Goal: Information Seeking & Learning: Learn about a topic

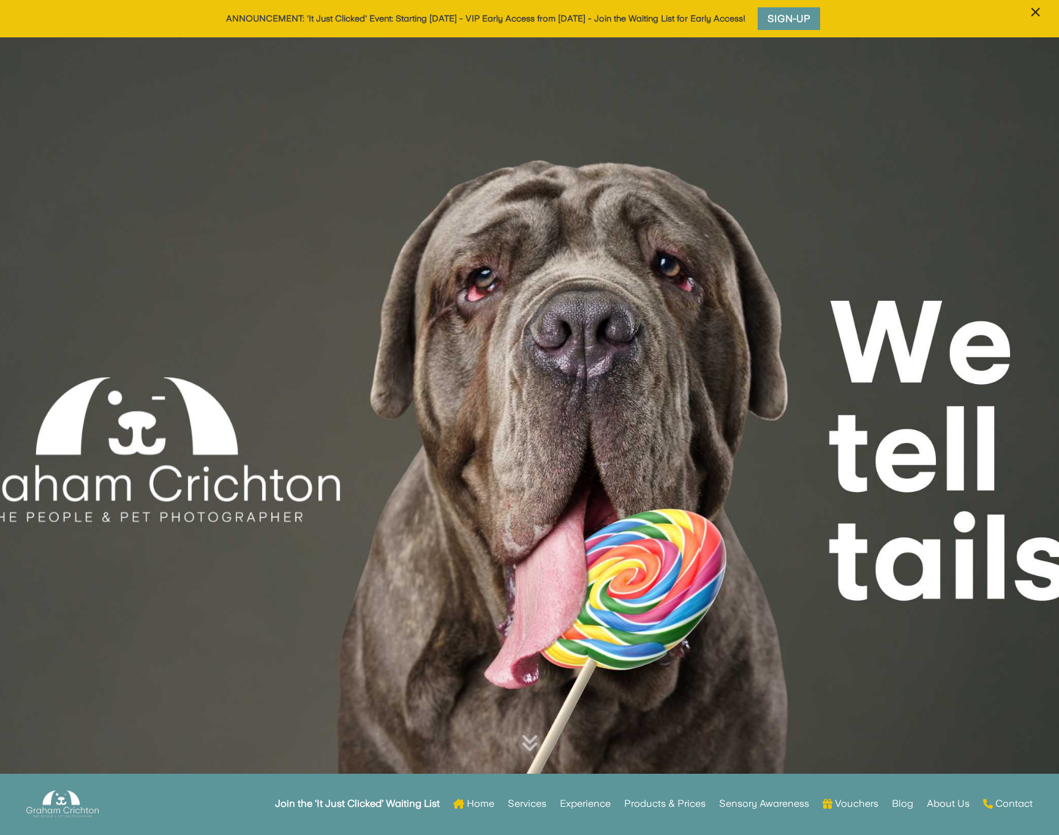
click at [1037, 9] on span "×" at bounding box center [1035, 12] width 12 height 23
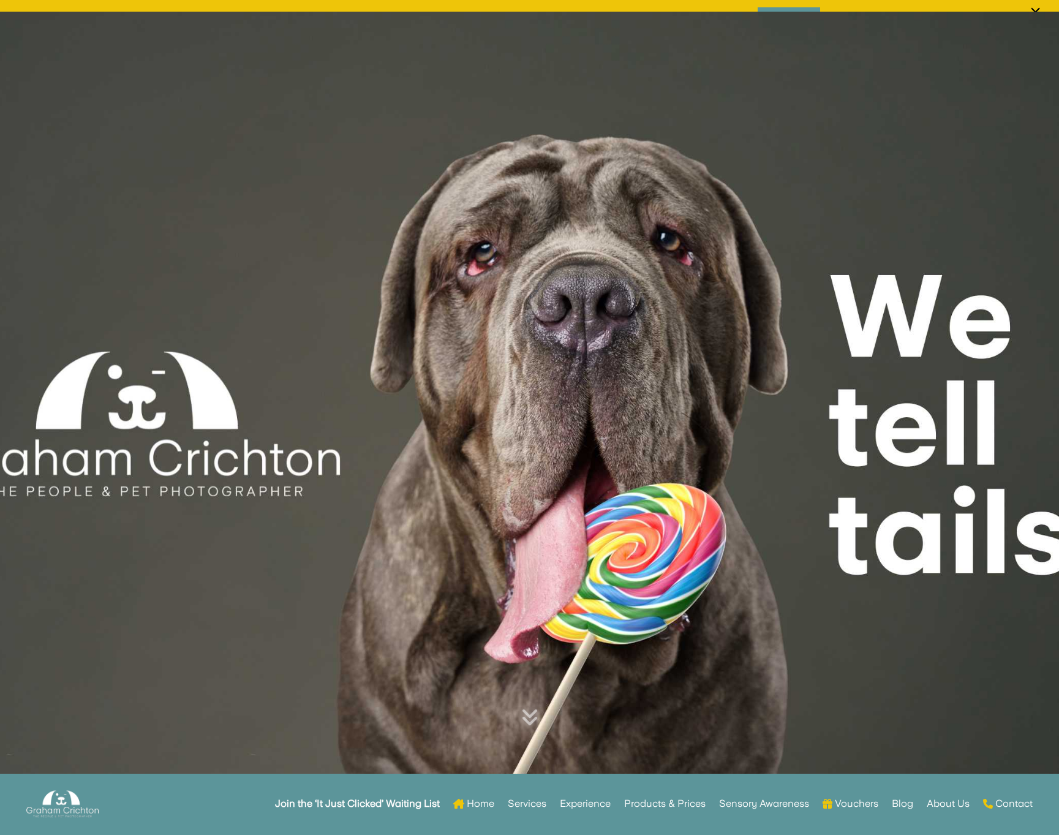
click at [1034, 12] on div at bounding box center [529, 400] width 1059 height 776
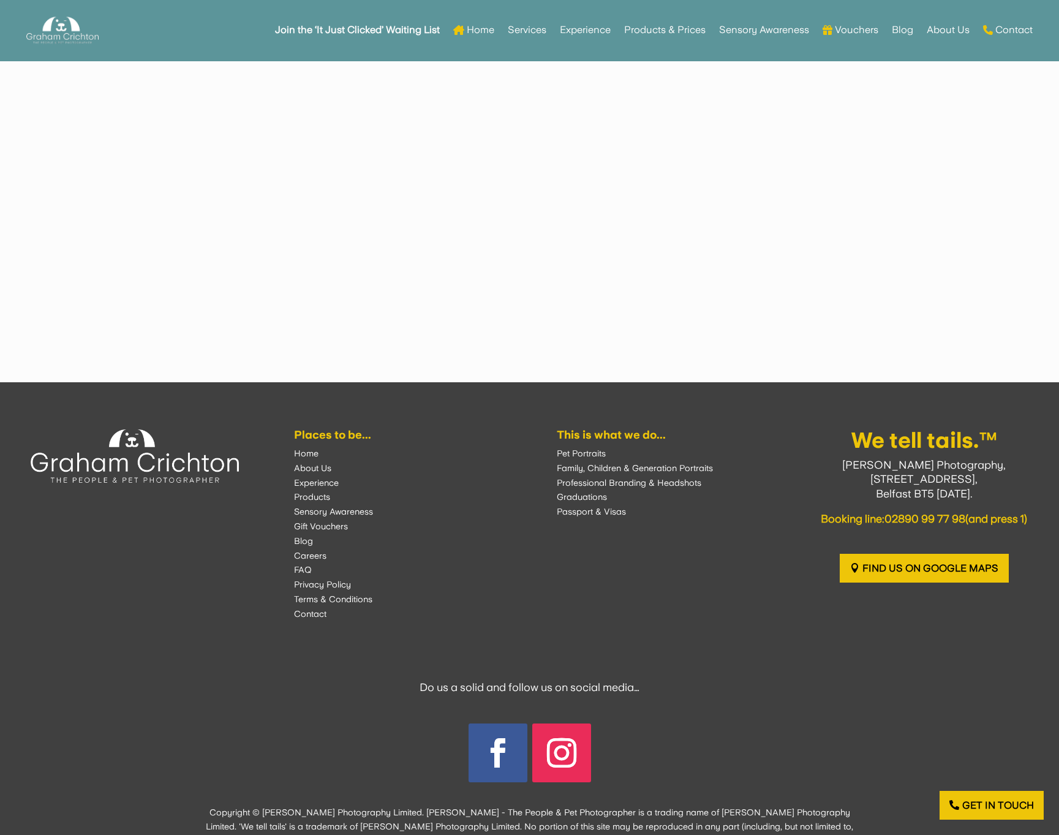
scroll to position [3373, 0]
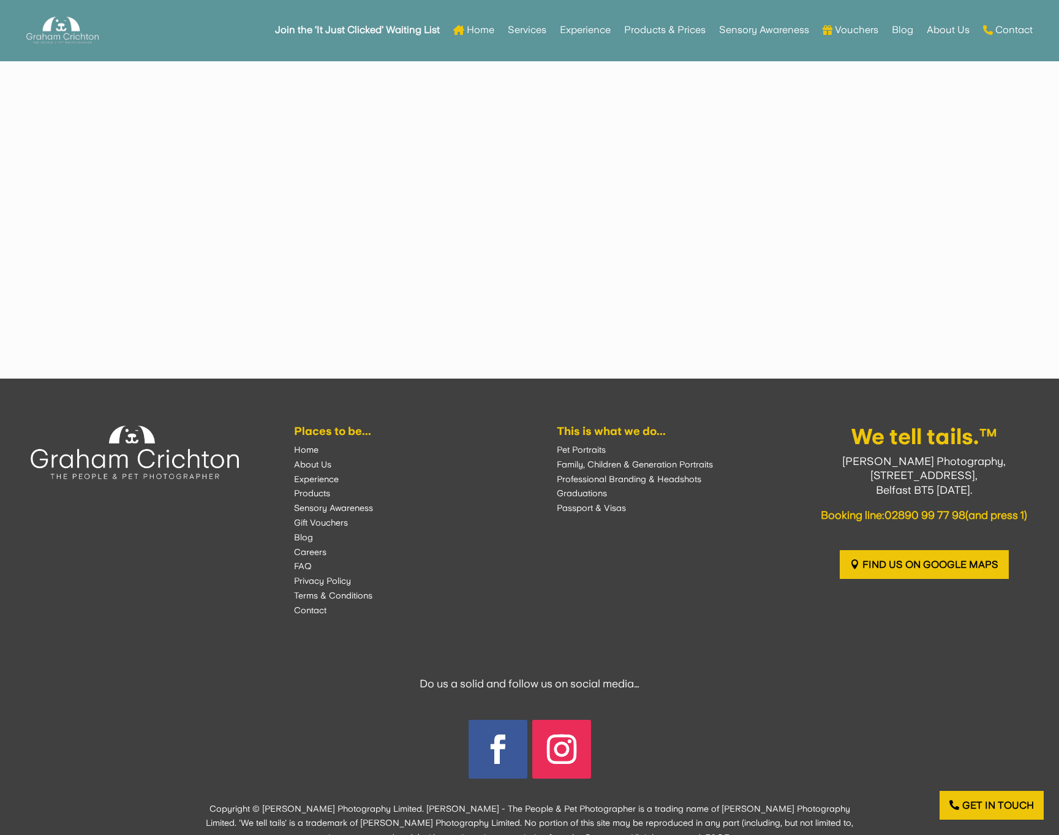
click at [309, 459] on font "About Us" at bounding box center [312, 464] width 37 height 10
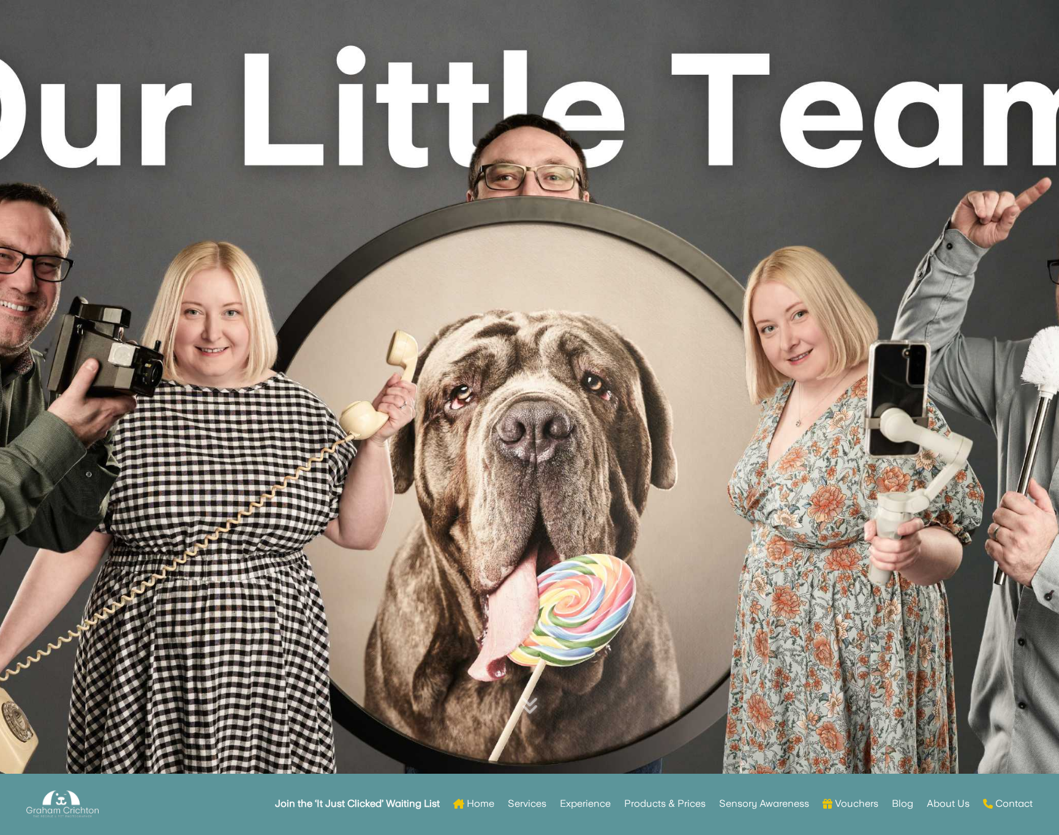
click at [393, 23] on div at bounding box center [529, 388] width 1059 height 776
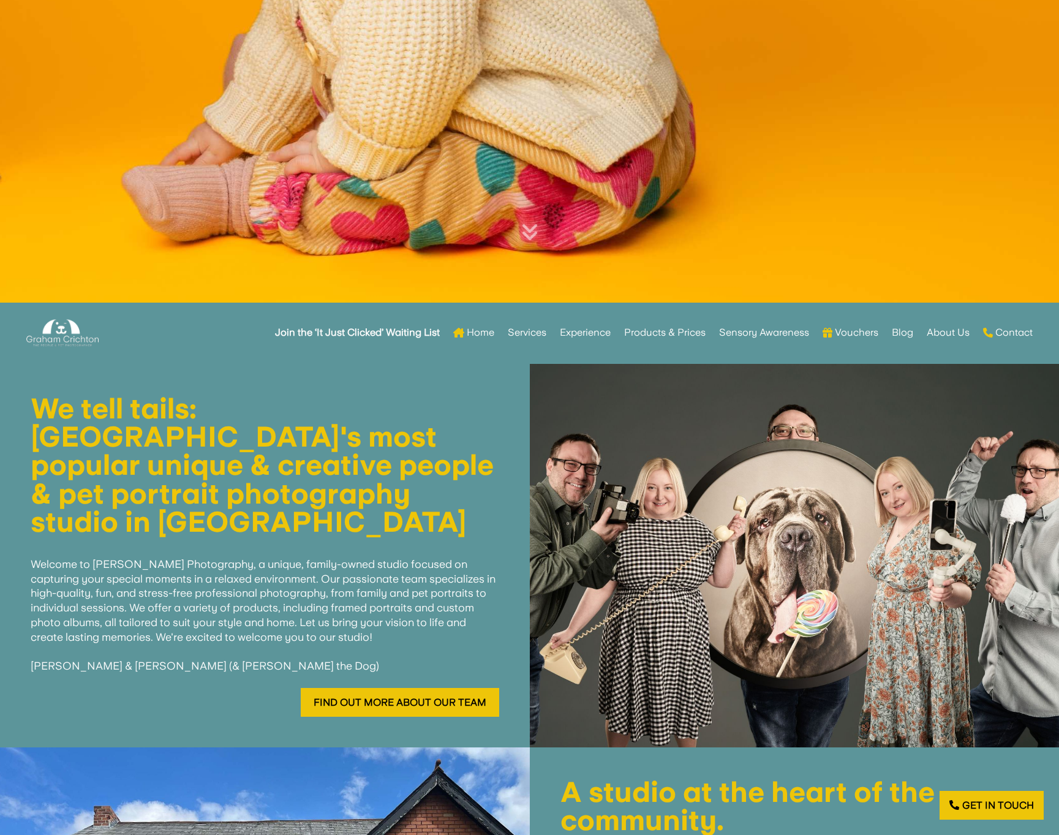
scroll to position [476, 0]
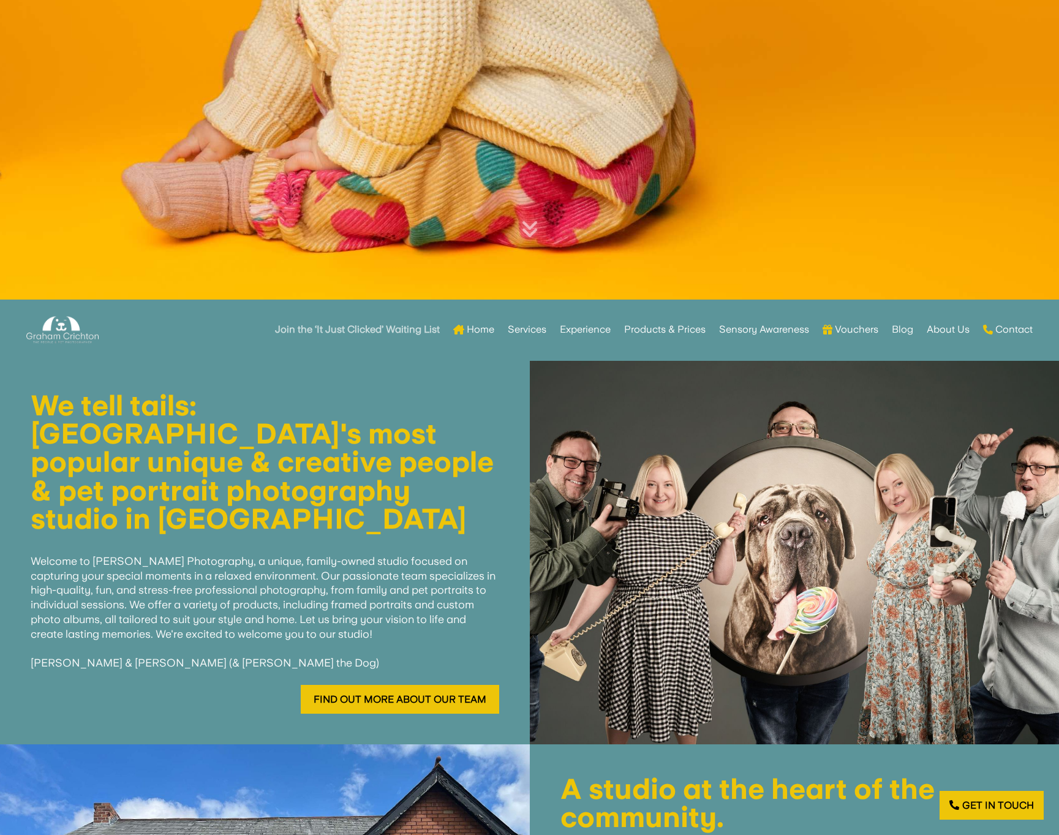
click at [399, 325] on strong "Join the ‘It Just Clicked’ Waiting List" at bounding box center [357, 329] width 165 height 9
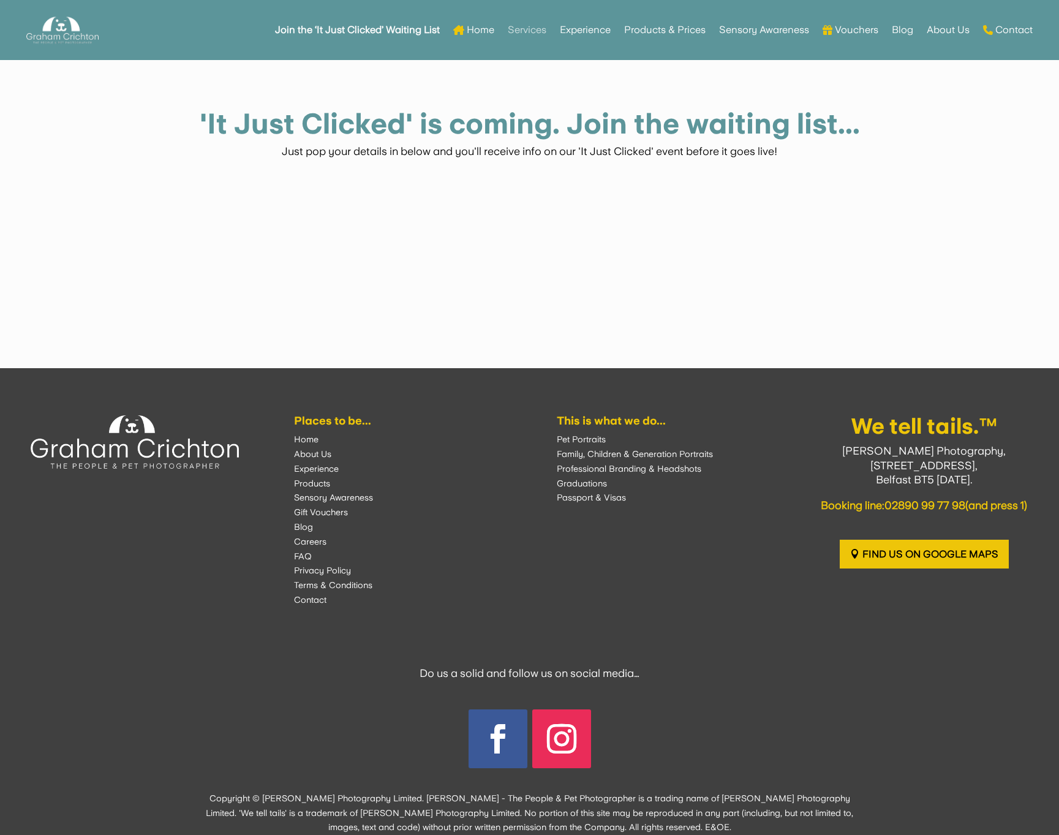
click at [527, 28] on link "Services" at bounding box center [527, 30] width 39 height 48
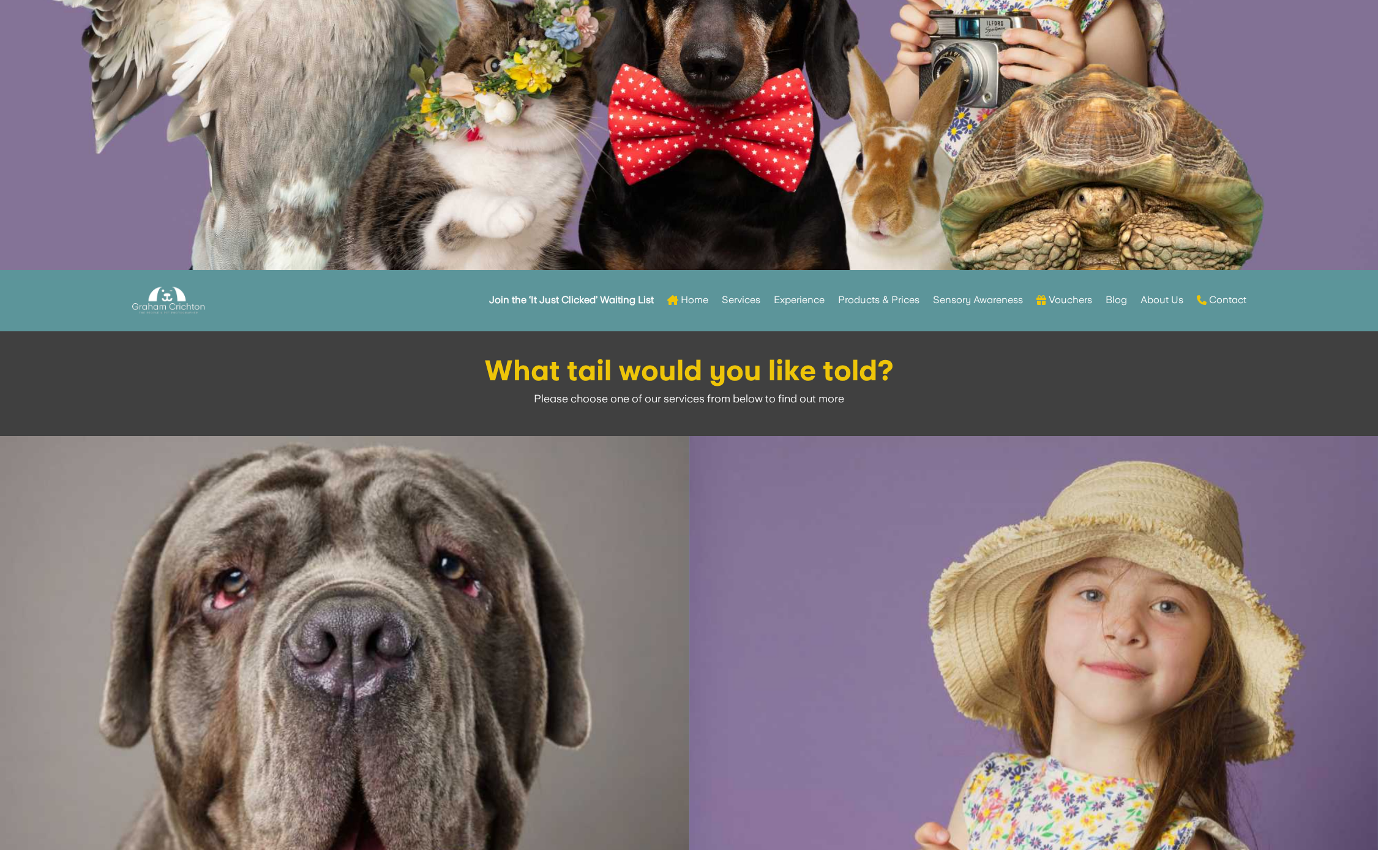
scroll to position [527, 0]
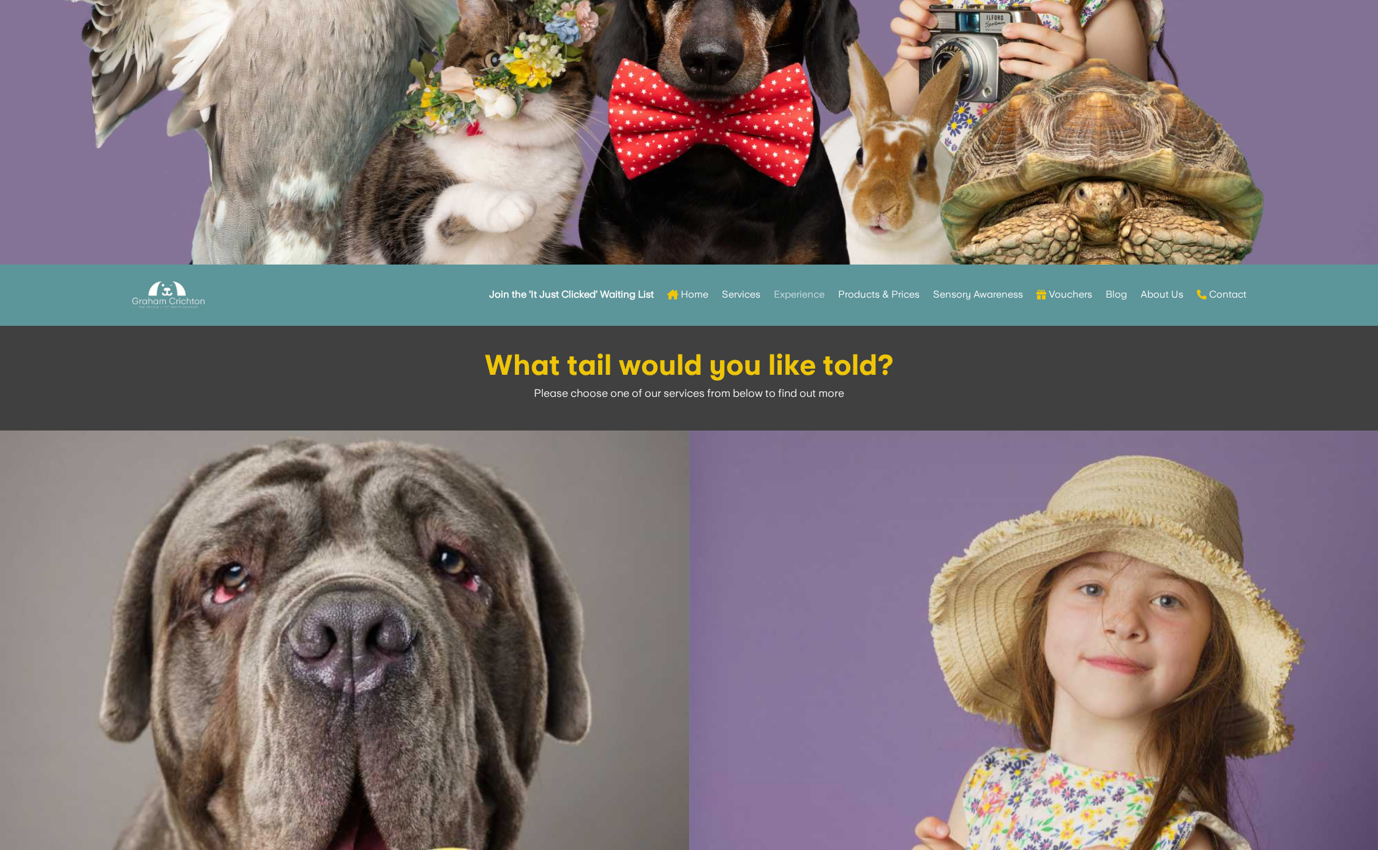
click at [805, 288] on link "Experience" at bounding box center [799, 295] width 51 height 48
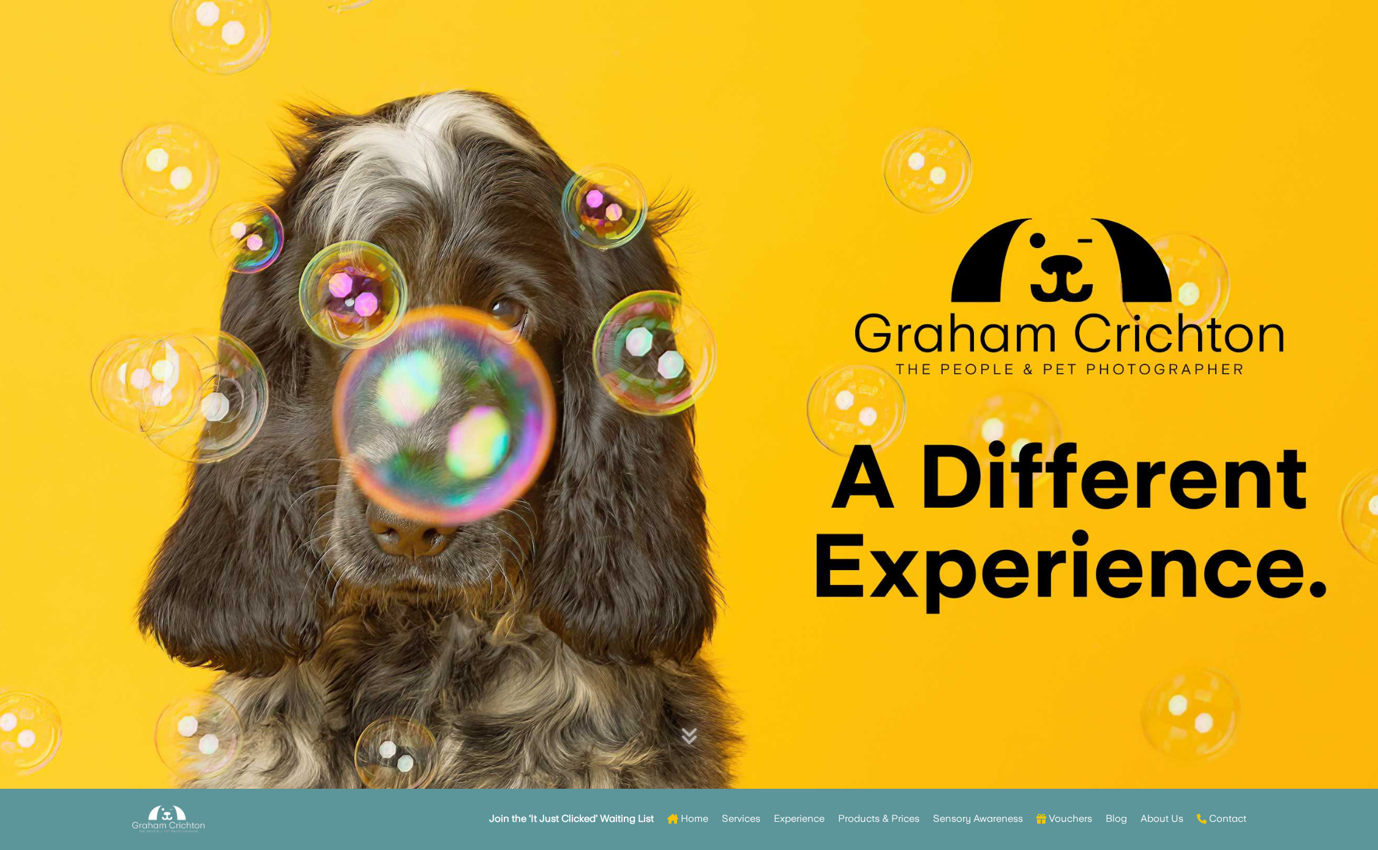
click at [868, 296] on div at bounding box center [689, 395] width 1378 height 791
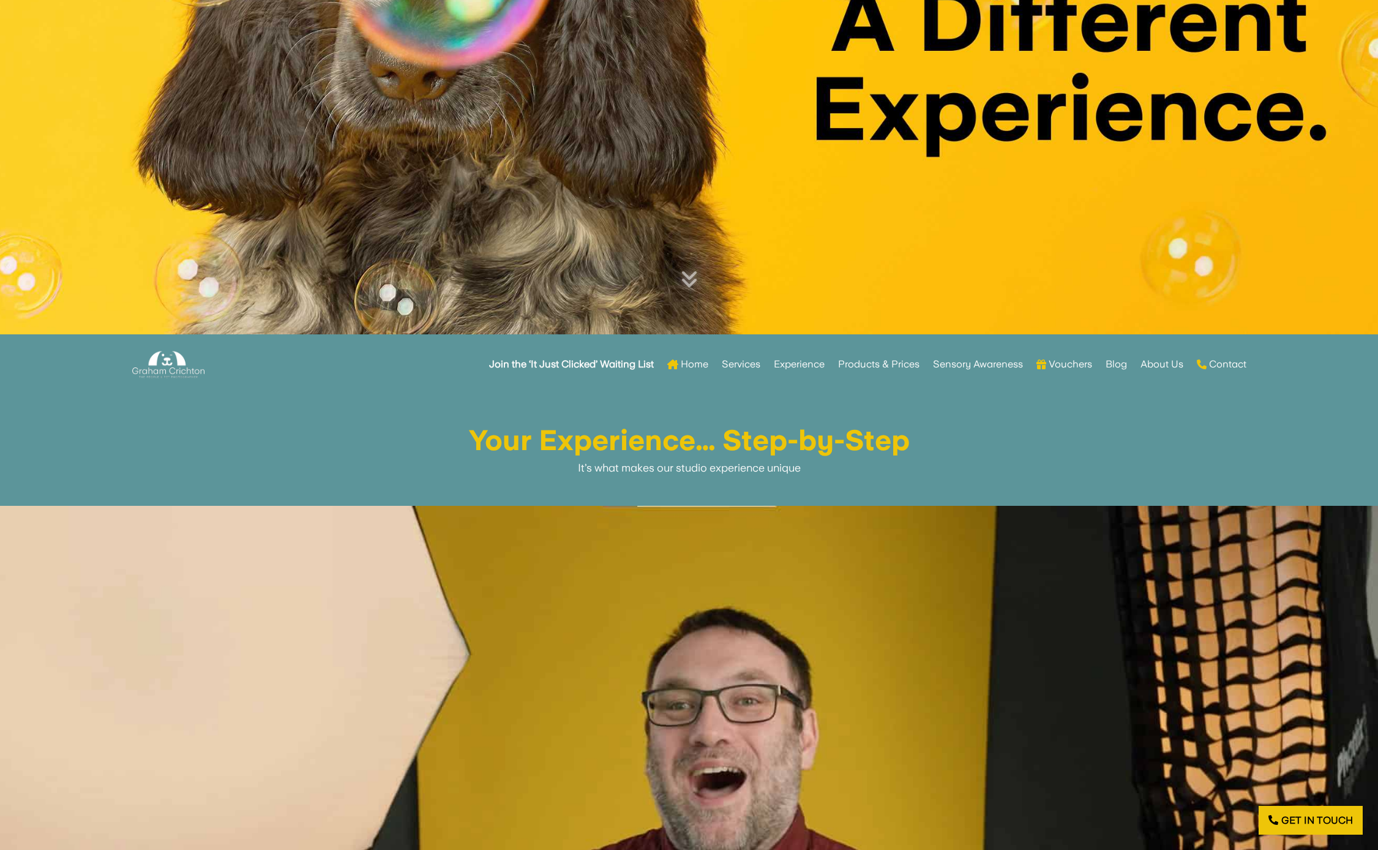
scroll to position [487, 0]
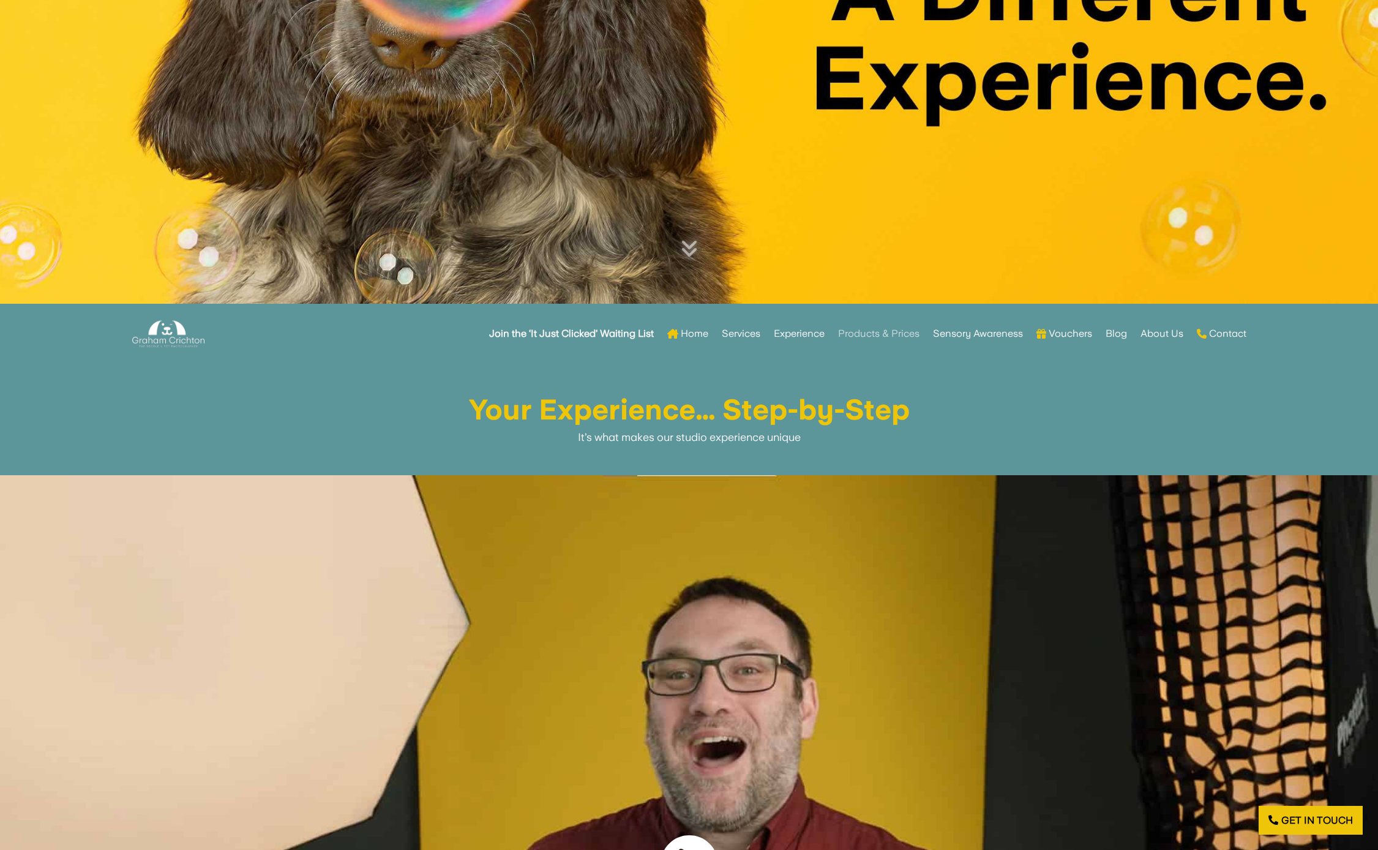
click at [901, 333] on link "Products & Prices" at bounding box center [878, 334] width 81 height 48
